Goal: Information Seeking & Learning: Learn about a topic

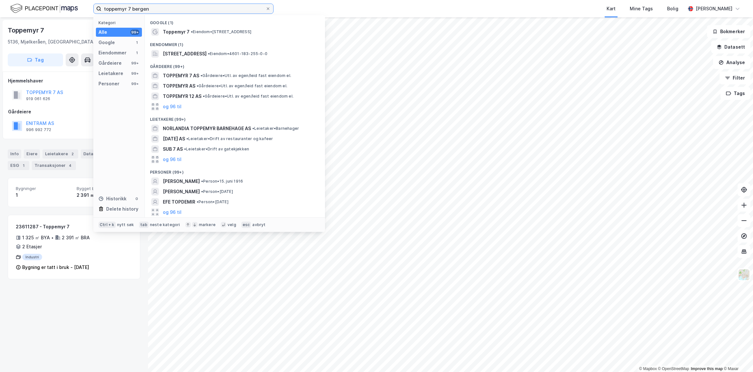
drag, startPoint x: 155, startPoint y: 11, endPoint x: 35, endPoint y: -3, distance: 120.5
click at [35, 0] on html "toppemyr 7 bergen Kategori Alle 99+ Google 1 Eiendommer 1 Gårdeiere 99+ Leietak…" at bounding box center [376, 186] width 753 height 372
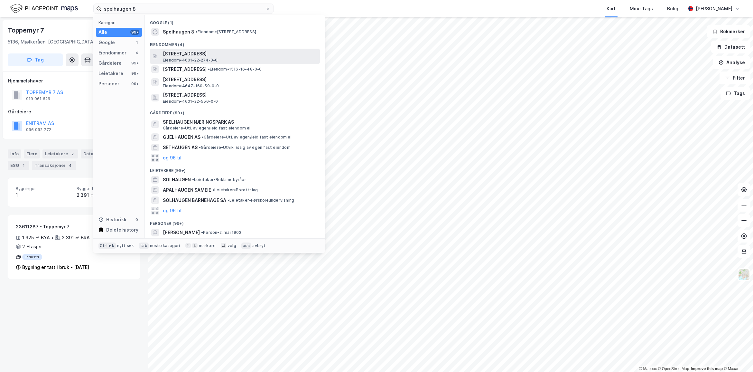
click at [189, 50] on span "[STREET_ADDRESS]" at bounding box center [240, 54] width 155 height 8
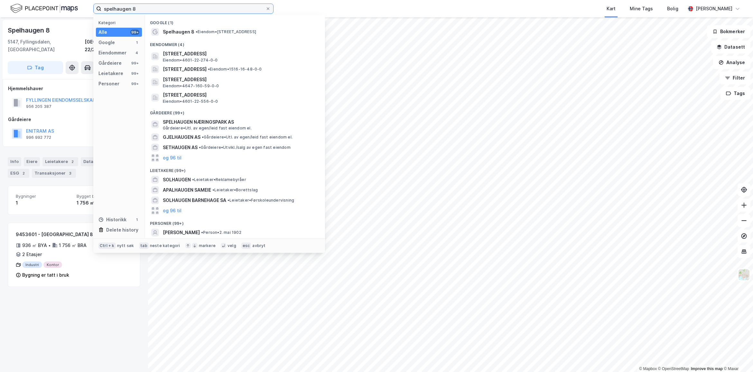
click at [152, 11] on input "spelhaugen 8" at bounding box center [183, 9] width 164 height 10
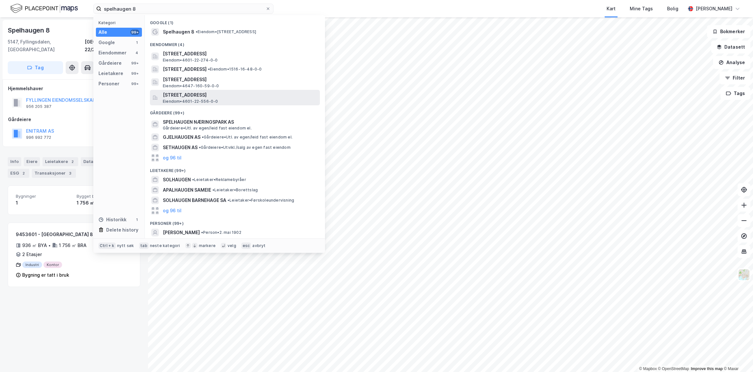
click at [201, 102] on span "Eiendom • 4601-22-556-0-0" at bounding box center [190, 101] width 55 height 5
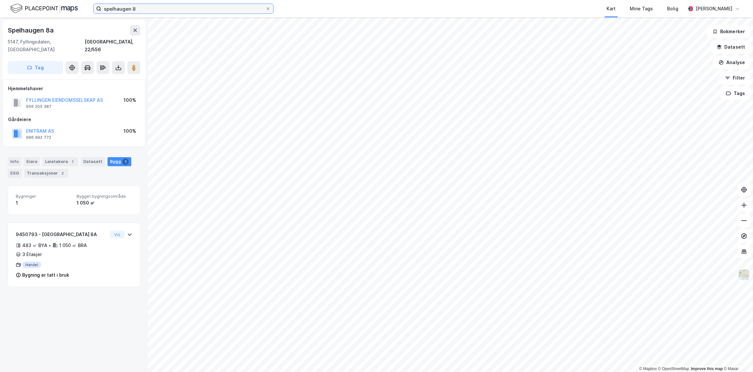
click at [140, 7] on input "spelhaugen 8" at bounding box center [183, 9] width 164 height 10
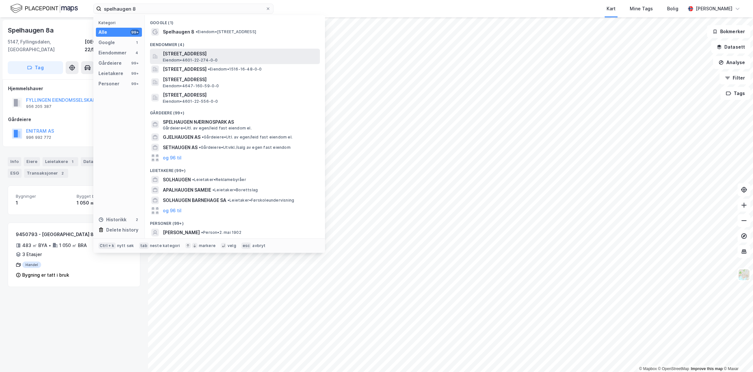
click at [172, 53] on span "[STREET_ADDRESS]" at bounding box center [240, 54] width 155 height 8
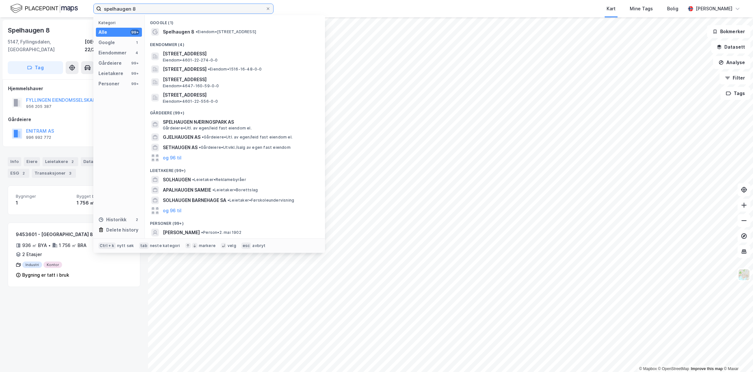
drag, startPoint x: 145, startPoint y: 10, endPoint x: 28, endPoint y: -3, distance: 117.8
click at [28, 0] on html "spelhaugen 8 Kategori Alle 99+ Google 1 Eiendommer 4 Gårdeiere 99+ Leietakere 9…" at bounding box center [376, 186] width 753 height 372
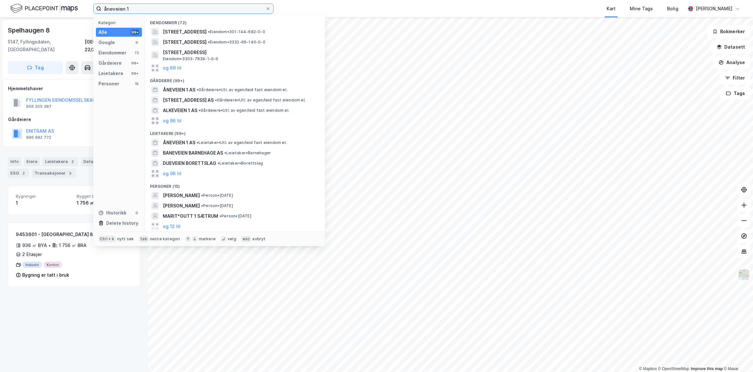
click at [165, 10] on input "åneveien 1" at bounding box center [183, 9] width 164 height 10
type input "åneveien 1 lyngdal"
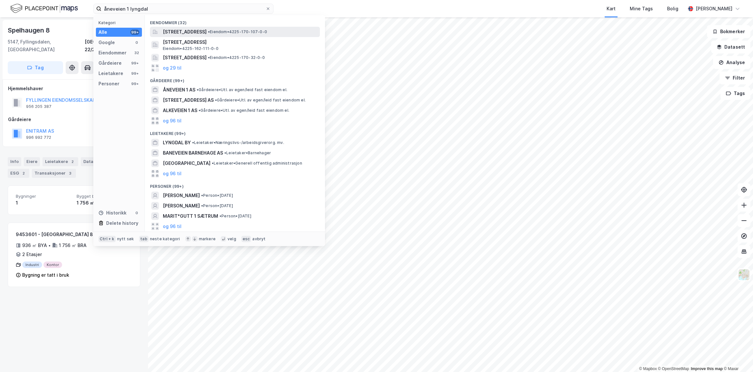
click at [186, 33] on span "[STREET_ADDRESS]" at bounding box center [185, 32] width 44 height 8
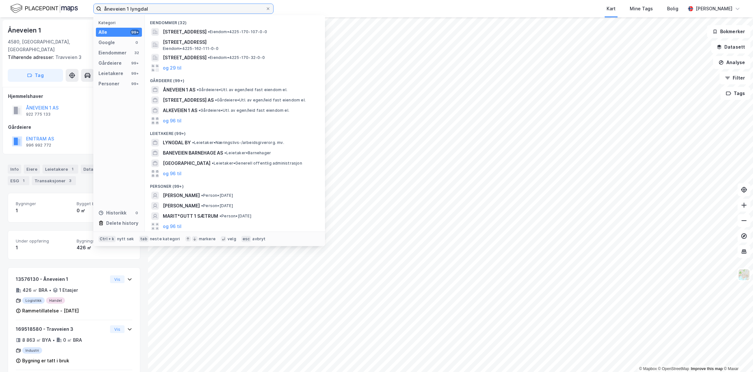
drag, startPoint x: 151, startPoint y: 7, endPoint x: 92, endPoint y: 4, distance: 59.0
click at [92, 4] on div "åneveien 1 lyngdal Kategori Alle 99+ Google 0 Eiendommer 32 Gårdeiere 99+ Leiet…" at bounding box center [376, 8] width 753 height 17
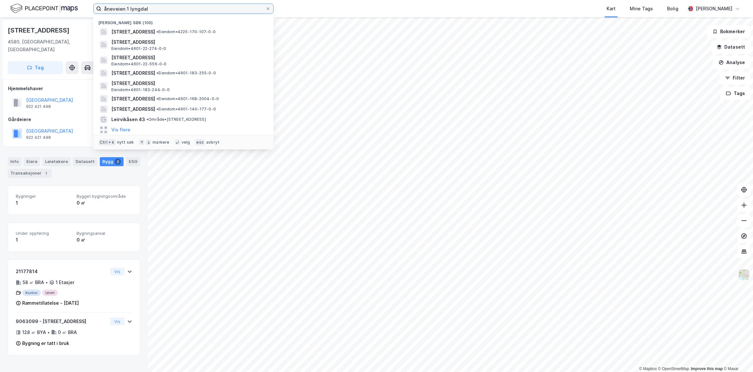
click at [165, 7] on input "åneveien 1 lyngdal" at bounding box center [183, 9] width 164 height 10
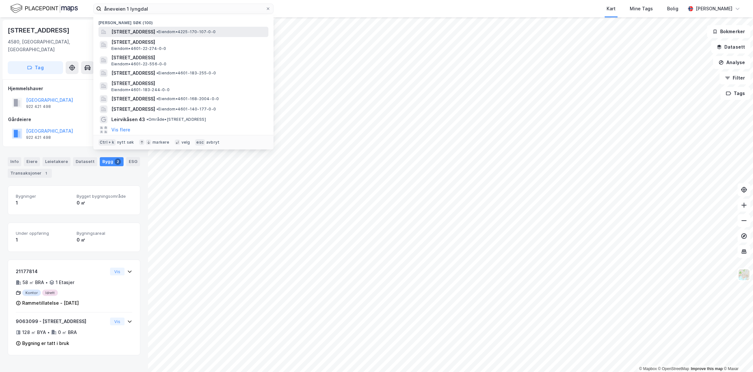
click at [155, 34] on span "[STREET_ADDRESS]" at bounding box center [133, 32] width 44 height 8
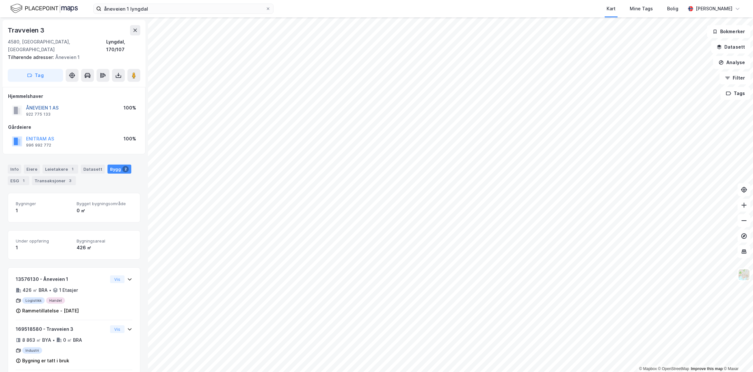
click at [0, 0] on button "ÅNEVEIEN 1 AS" at bounding box center [0, 0] width 0 height 0
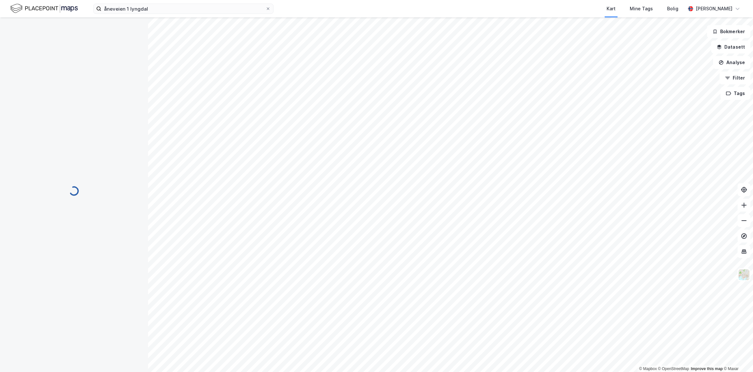
scroll to position [51, 0]
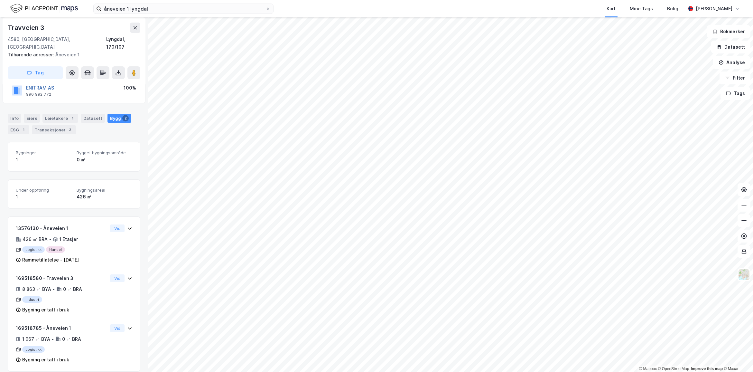
click at [0, 0] on button "ENITRAM AS" at bounding box center [0, 0] width 0 height 0
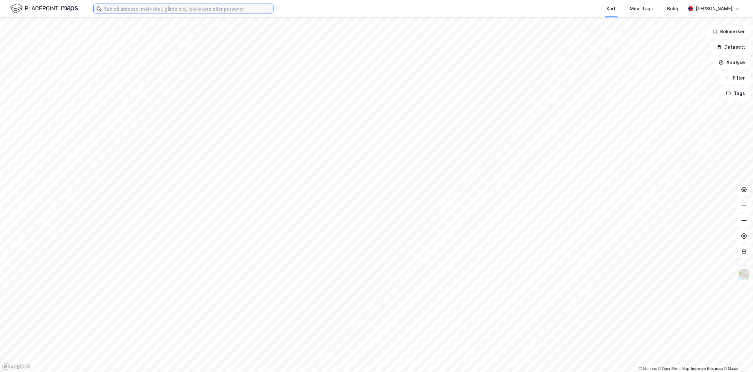
click at [160, 7] on input at bounding box center [187, 9] width 172 height 10
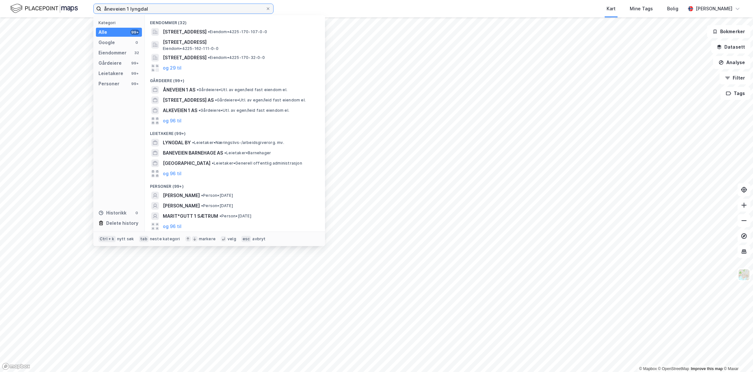
type input "åneveien 1 lyngdal"
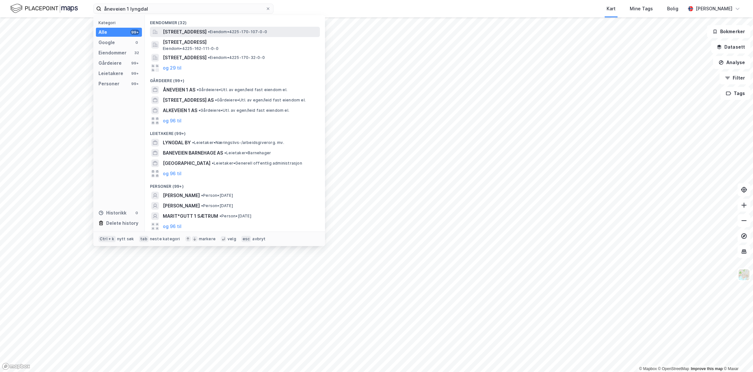
click at [207, 34] on span "[STREET_ADDRESS]" at bounding box center [185, 32] width 44 height 8
